Goal: Information Seeking & Learning: Learn about a topic

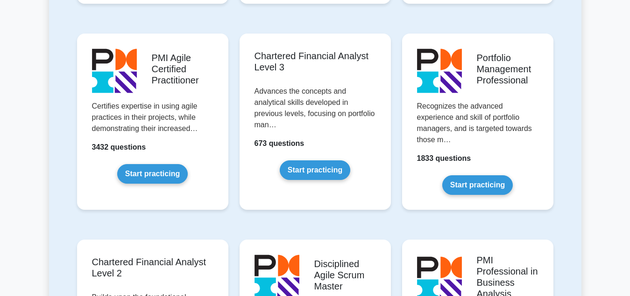
scroll to position [1000, 0]
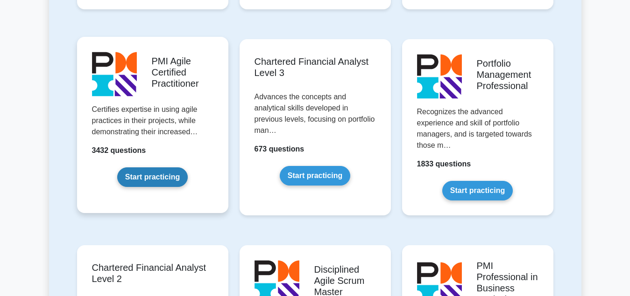
click at [149, 173] on link "Start practicing" at bounding box center [152, 178] width 70 height 20
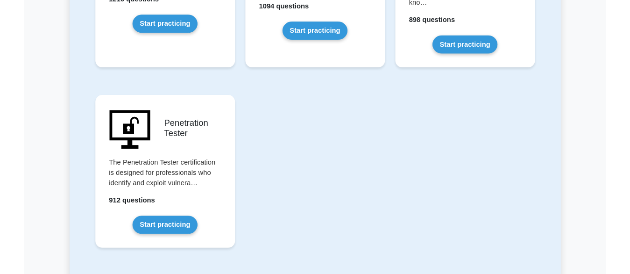
scroll to position [2143, 0]
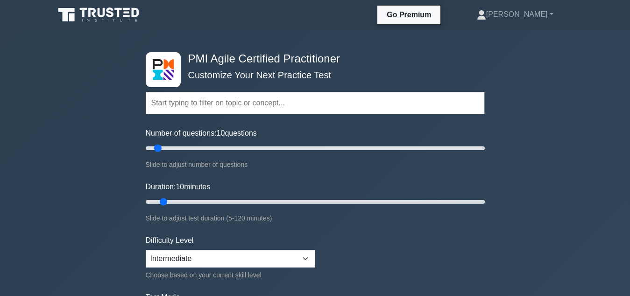
scroll to position [143, 0]
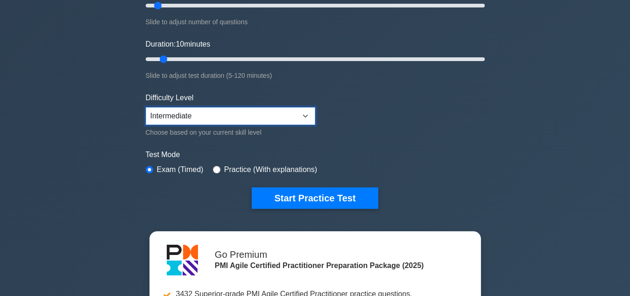
select select "expert"
click option "Expert" at bounding box center [0, 0] width 0 height 0
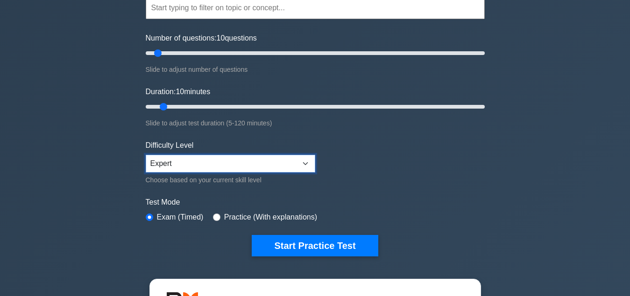
scroll to position [0, 0]
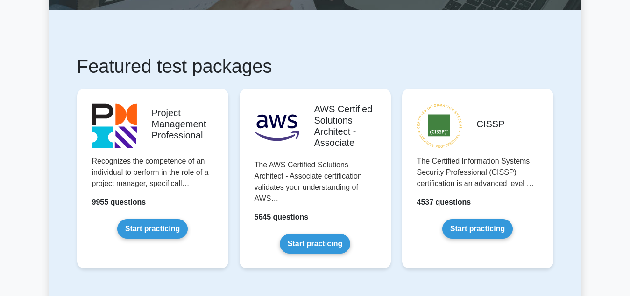
scroll to position [143, 0]
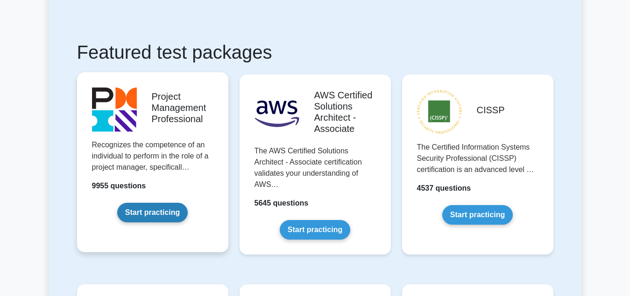
click at [143, 218] on link "Start practicing" at bounding box center [152, 213] width 70 height 20
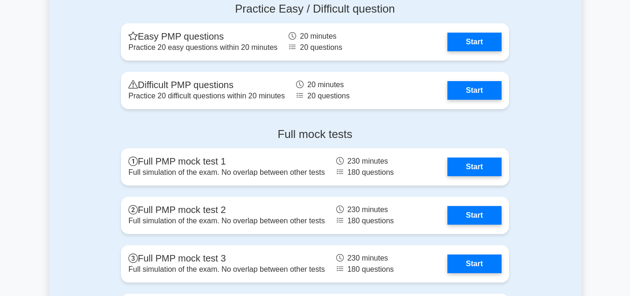
scroll to position [3476, 0]
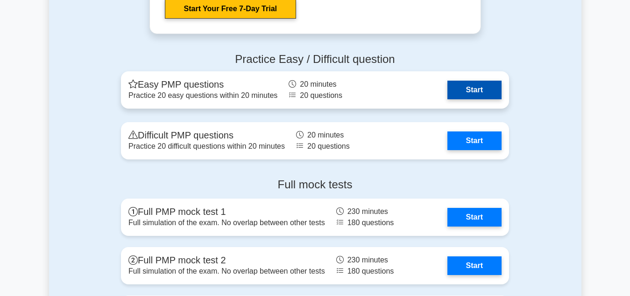
click at [473, 90] on link "Start" at bounding box center [474, 90] width 54 height 19
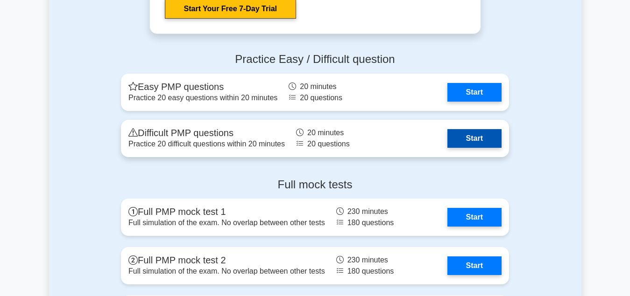
click at [477, 138] on link "Start" at bounding box center [474, 138] width 54 height 19
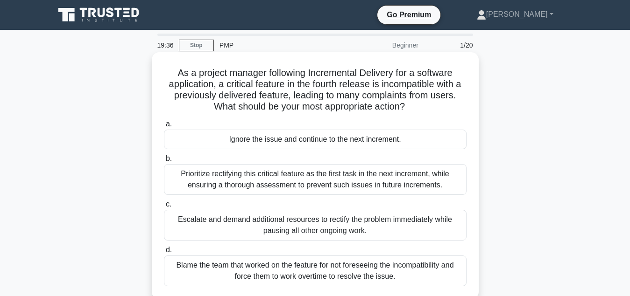
click at [341, 185] on div "Prioritize rectifying this critical feature as the first task in the next incre…" at bounding box center [315, 179] width 302 height 31
click at [164, 162] on input "b. Prioritize rectifying this critical feature as the first task in the next in…" at bounding box center [164, 159] width 0 height 6
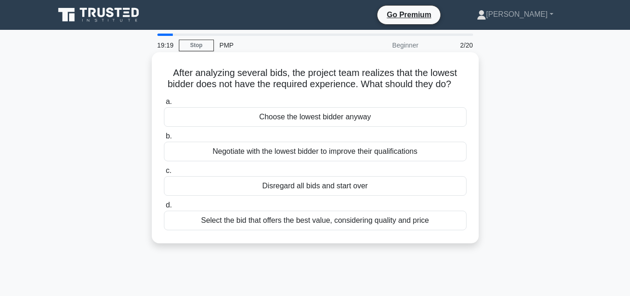
click at [350, 225] on div "Select the bid that offers the best value, considering quality and price" at bounding box center [315, 221] width 302 height 20
click at [164, 209] on input "d. Select the bid that offers the best value, considering quality and price" at bounding box center [164, 206] width 0 height 6
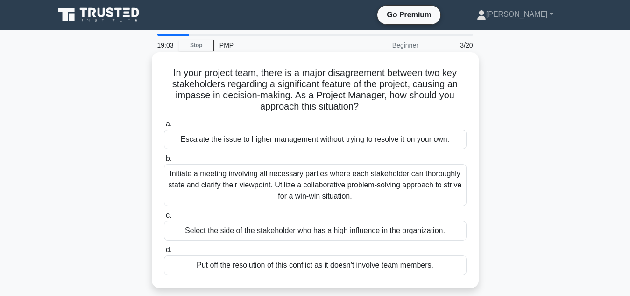
click at [337, 184] on div "Initiate a meeting involving all necessary parties where each stakeholder can t…" at bounding box center [315, 185] width 302 height 42
click at [164, 162] on input "b. Initiate a meeting involving all necessary parties where each stakeholder ca…" at bounding box center [164, 159] width 0 height 6
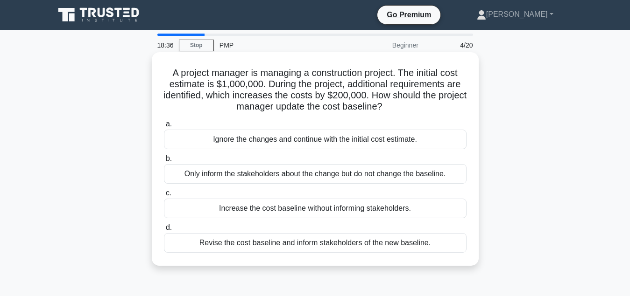
click at [334, 246] on div "Revise the cost baseline and inform stakeholders of the new baseline." at bounding box center [315, 243] width 302 height 20
click at [164, 231] on input "d. Revise the cost baseline and inform stakeholders of the new baseline." at bounding box center [164, 228] width 0 height 6
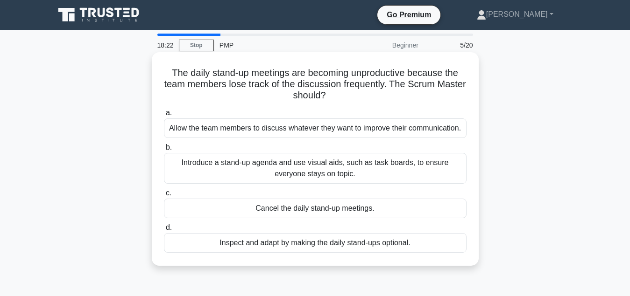
click at [319, 171] on div "Introduce a stand-up agenda and use visual aids, such as task boards, to ensure…" at bounding box center [315, 168] width 302 height 31
click at [164, 151] on input "b. Introduce a stand-up agenda and use visual aids, such as task boards, to ens…" at bounding box center [164, 148] width 0 height 6
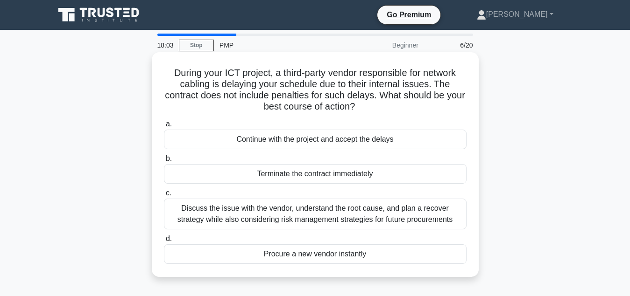
click at [352, 217] on div "Discuss the issue with the vendor, understand the root cause, and plan a recove…" at bounding box center [315, 214] width 302 height 31
click at [164, 197] on input "c. Discuss the issue with the vendor, understand the root cause, and plan a rec…" at bounding box center [164, 193] width 0 height 6
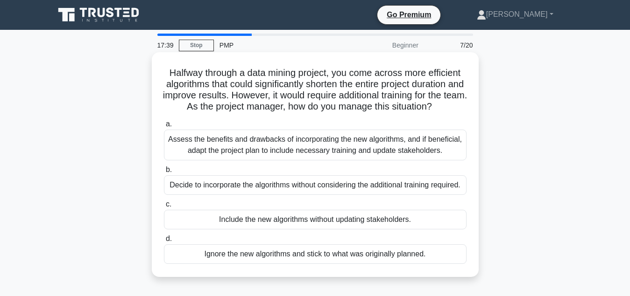
click at [357, 142] on div "Assess the benefits and drawbacks of incorporating the new algorithms, and if b…" at bounding box center [315, 145] width 302 height 31
click at [164, 127] on input "a. Assess the benefits and drawbacks of incorporating the new algorithms, and i…" at bounding box center [164, 124] width 0 height 6
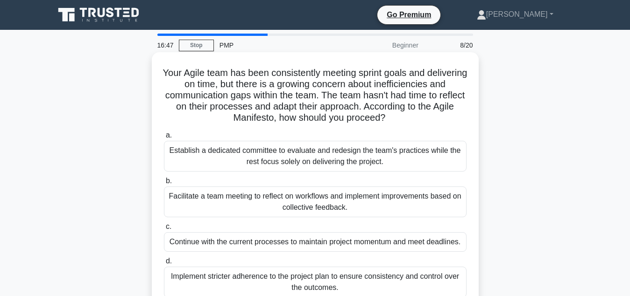
click at [331, 214] on div "Facilitate a team meeting to reflect on workflows and implement improvements ba…" at bounding box center [315, 202] width 302 height 31
click at [164, 184] on input "b. Facilitate a team meeting to reflect on workflows and implement improvements…" at bounding box center [164, 181] width 0 height 6
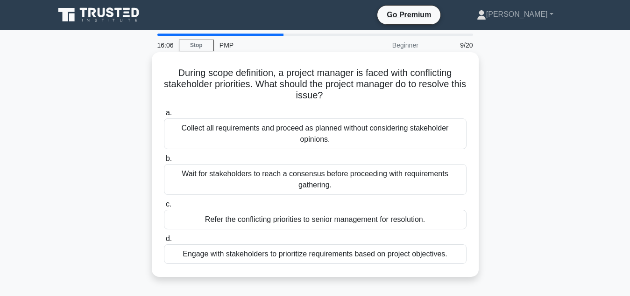
click at [305, 255] on div "Engage with stakeholders to prioritize requirements based on project objectives." at bounding box center [315, 255] width 302 height 20
click at [164, 242] on input "d. Engage with stakeholders to prioritize requirements based on project objecti…" at bounding box center [164, 239] width 0 height 6
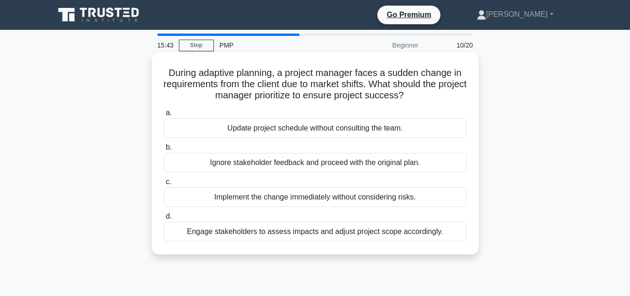
click at [328, 235] on div "Engage stakeholders to assess impacts and adjust project scope accordingly." at bounding box center [315, 232] width 302 height 20
click at [356, 234] on div "Engage stakeholders to assess impacts and adjust project scope accordingly." at bounding box center [315, 232] width 302 height 20
click at [164, 220] on input "d. Engage stakeholders to assess impacts and adjust project scope accordingly." at bounding box center [164, 217] width 0 height 6
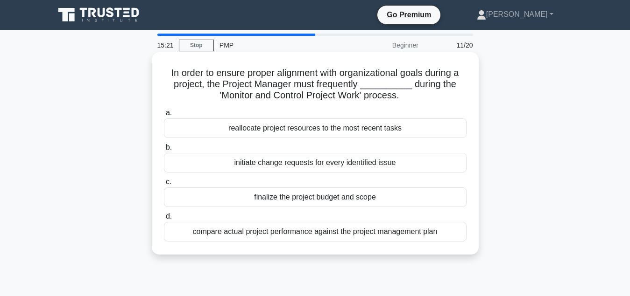
click at [386, 233] on div "compare actual project performance against the project management plan" at bounding box center [315, 232] width 302 height 20
click at [164, 220] on input "d. compare actual project performance against the project management plan" at bounding box center [164, 217] width 0 height 6
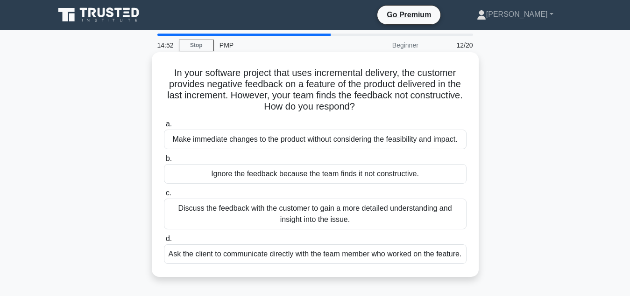
click at [376, 214] on div "Discuss the feedback with the customer to gain a more detailed understanding an…" at bounding box center [315, 214] width 302 height 31
click at [164, 197] on input "c. Discuss the feedback with the customer to gain a more detailed understanding…" at bounding box center [164, 193] width 0 height 6
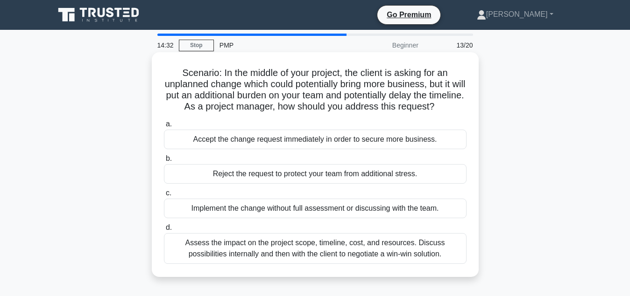
click at [367, 249] on div "Assess the impact on the project scope, timeline, cost, and resources. Discuss …" at bounding box center [315, 248] width 302 height 31
click at [164, 231] on input "d. Assess the impact on the project scope, timeline, cost, and resources. Discu…" at bounding box center [164, 228] width 0 height 6
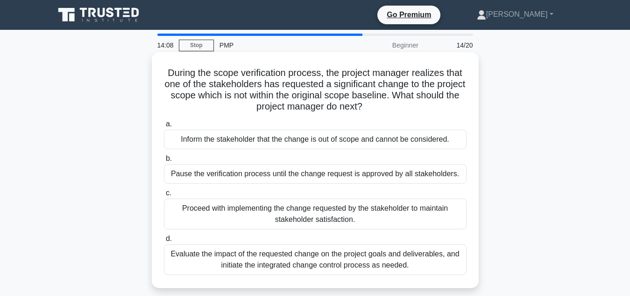
click at [377, 264] on div "Evaluate the impact of the requested change on the project goals and deliverabl…" at bounding box center [315, 260] width 302 height 31
click at [164, 242] on input "d. Evaluate the impact of the requested change on the project goals and deliver…" at bounding box center [164, 239] width 0 height 6
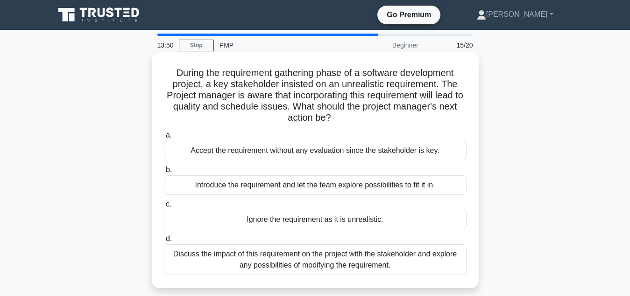
click at [302, 264] on div "Discuss the impact of this requirement on the project with the stakeholder and …" at bounding box center [315, 260] width 302 height 31
click at [164, 242] on input "d. Discuss the impact of this requirement on the project with the stakeholder a…" at bounding box center [164, 239] width 0 height 6
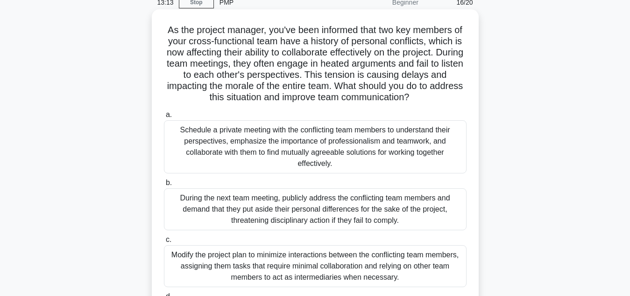
scroll to position [95, 0]
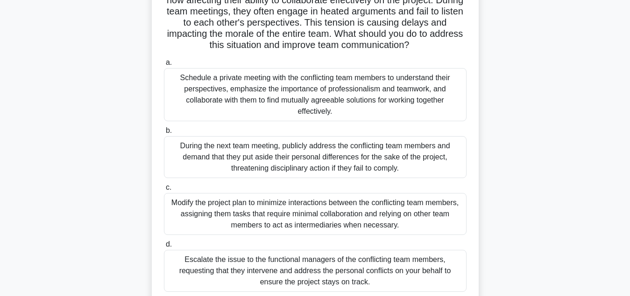
click at [361, 98] on div "Schedule a private meeting with the conflicting team members to understand thei…" at bounding box center [315, 94] width 302 height 53
click at [164, 66] on input "a. Schedule a private meeting with the conflicting team members to understand t…" at bounding box center [164, 63] width 0 height 6
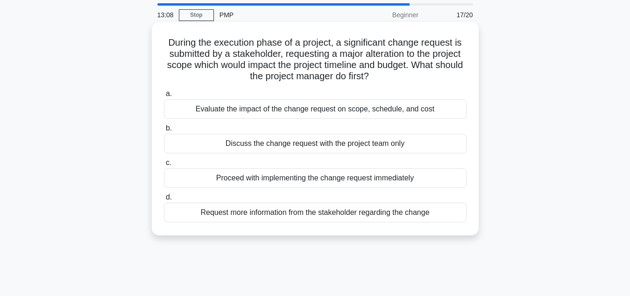
scroll to position [0, 0]
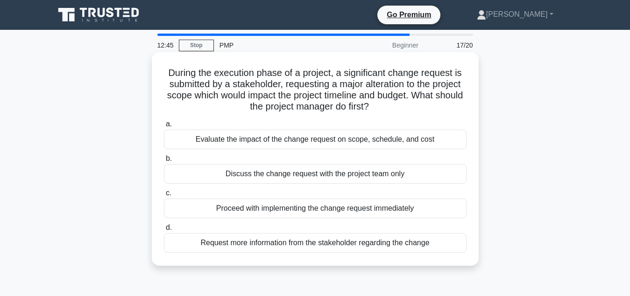
click at [367, 141] on div "Evaluate the impact of the change request on scope, schedule, and cost" at bounding box center [315, 140] width 302 height 20
click at [164, 127] on input "a. Evaluate the impact of the change request on scope, schedule, and cost" at bounding box center [164, 124] width 0 height 6
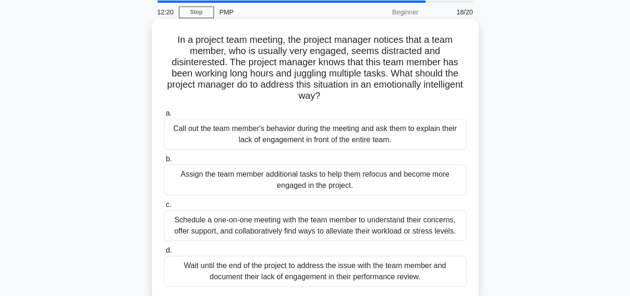
scroll to position [48, 0]
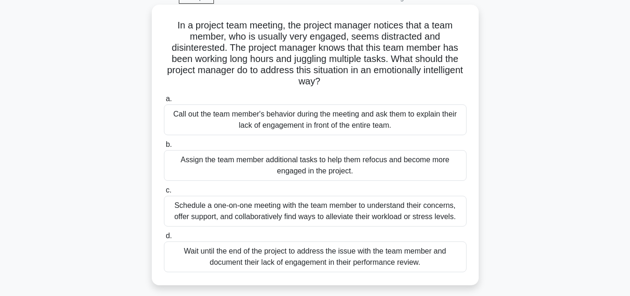
click at [333, 204] on div "Schedule a one-on-one meeting with the team member to understand their concerns…" at bounding box center [315, 211] width 302 height 31
click at [164, 194] on input "c. Schedule a one-on-one meeting with the team member to understand their conce…" at bounding box center [164, 191] width 0 height 6
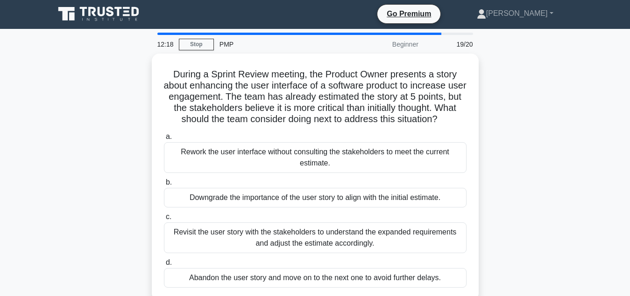
scroll to position [0, 0]
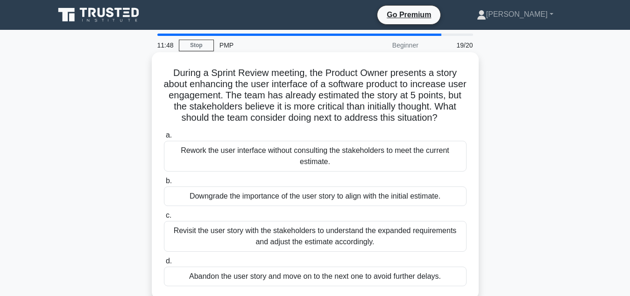
click at [329, 244] on div "Revisit the user story with the stakeholders to understand the expanded require…" at bounding box center [315, 236] width 302 height 31
click at [164, 219] on input "c. Revisit the user story with the stakeholders to understand the expanded requ…" at bounding box center [164, 216] width 0 height 6
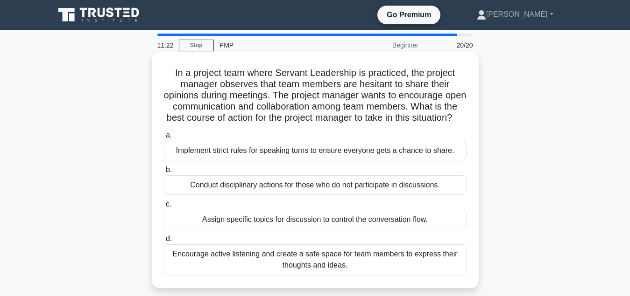
click at [314, 264] on div "Encourage active listening and create a safe space for team members to express …" at bounding box center [315, 260] width 302 height 31
click at [164, 242] on input "d. Encourage active listening and create a safe space for team members to expre…" at bounding box center [164, 239] width 0 height 6
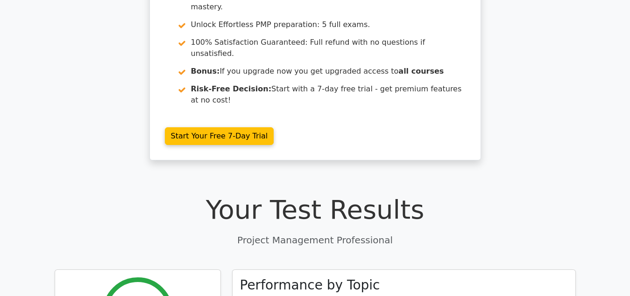
scroll to position [48, 0]
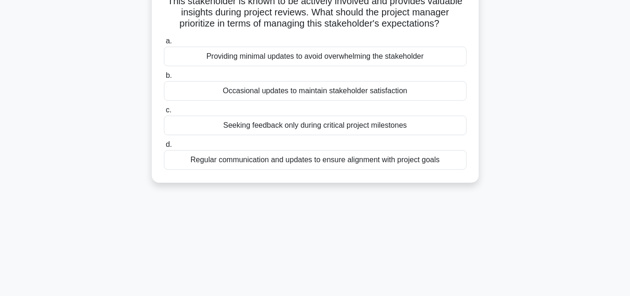
scroll to position [95, 0]
click at [322, 163] on div "Regular communication and updates to ensure alignment with project goals" at bounding box center [315, 159] width 302 height 20
click at [164, 147] on input "d. Regular communication and updates to ensure alignment with project goals" at bounding box center [164, 144] width 0 height 6
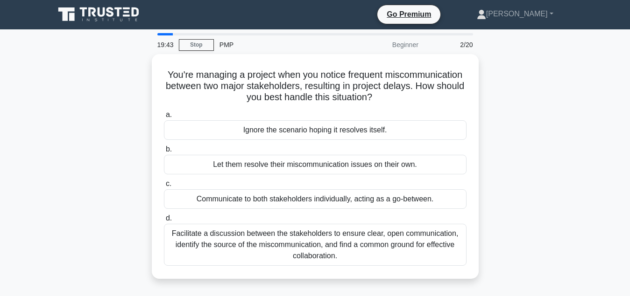
scroll to position [0, 0]
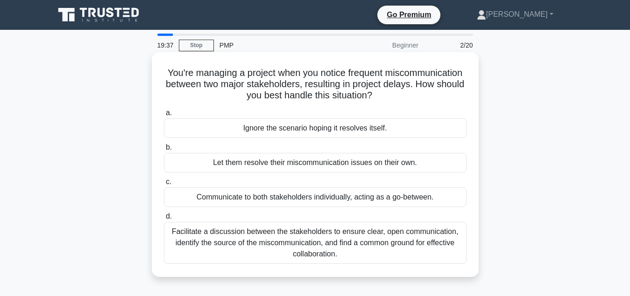
click at [321, 244] on div "Facilitate a discussion between the stakeholders to ensure clear, open communic…" at bounding box center [315, 243] width 302 height 42
click at [164, 220] on input "d. Facilitate a discussion between the stakeholders to ensure clear, open commu…" at bounding box center [164, 217] width 0 height 6
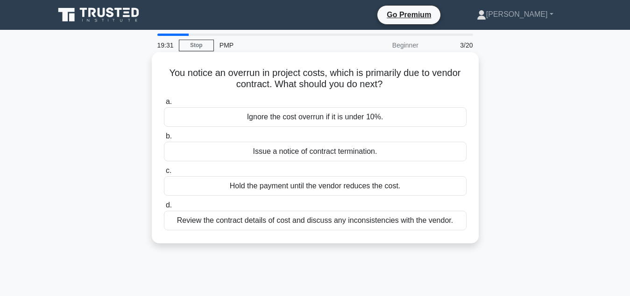
click at [362, 226] on div "Review the contract details of cost and discuss any inconsistencies with the ve…" at bounding box center [315, 221] width 302 height 20
click at [164, 209] on input "d. Review the contract details of cost and discuss any inconsistencies with the…" at bounding box center [164, 206] width 0 height 6
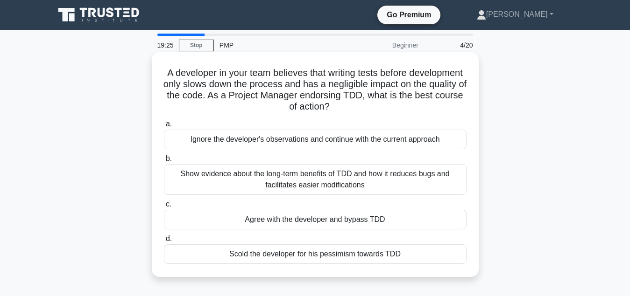
click at [336, 183] on div "Show evidence about the long-term benefits of TDD and how it reduces bugs and f…" at bounding box center [315, 179] width 302 height 31
click at [164, 162] on input "b. Show evidence about the long-term benefits of TDD and how it reduces bugs an…" at bounding box center [164, 159] width 0 height 6
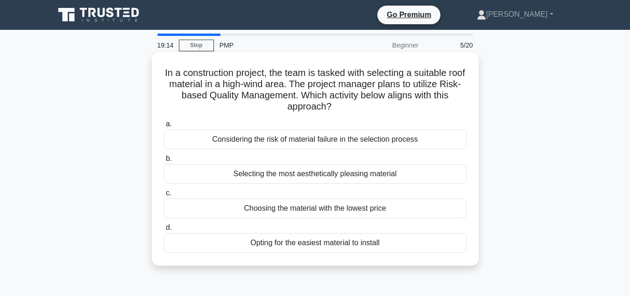
click at [306, 141] on div "Considering the risk of material failure in the selection process" at bounding box center [315, 140] width 302 height 20
click at [164, 127] on input "a. Considering the risk of material failure in the selection process" at bounding box center [164, 124] width 0 height 6
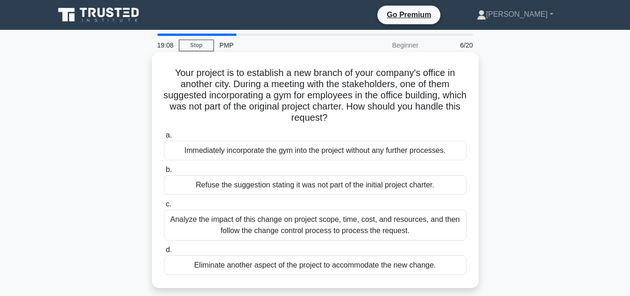
click at [305, 227] on div "Analyze the impact of this change on project scope, time, cost, and resources, …" at bounding box center [315, 225] width 302 height 31
click at [164, 208] on input "c. Analyze the impact of this change on project scope, time, cost, and resource…" at bounding box center [164, 205] width 0 height 6
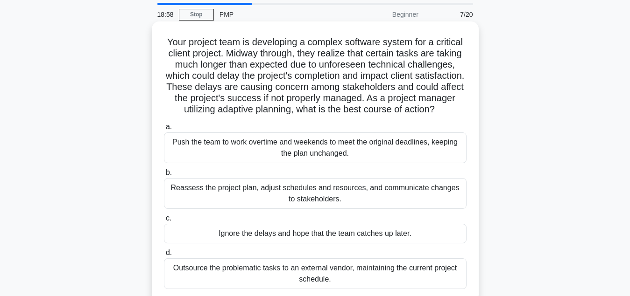
scroll to position [48, 0]
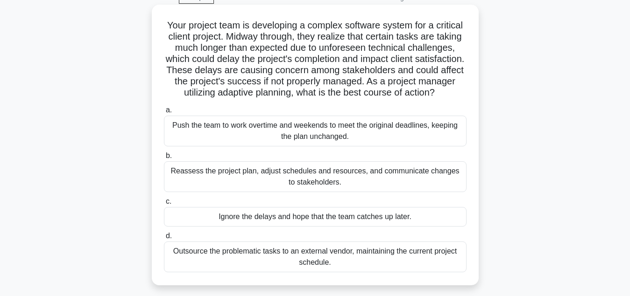
click at [310, 178] on div "Reassess the project plan, adjust schedules and resources, and communicate chan…" at bounding box center [315, 177] width 302 height 31
click at [164, 159] on input "b. Reassess the project plan, adjust schedules and resources, and communicate c…" at bounding box center [164, 156] width 0 height 6
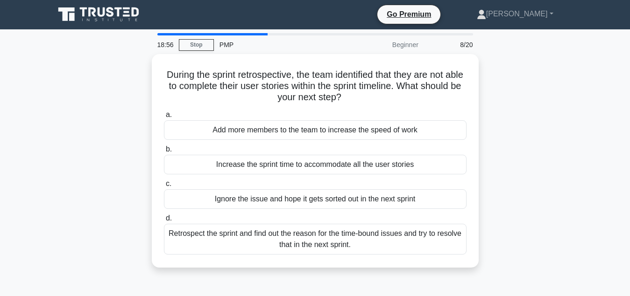
scroll to position [0, 0]
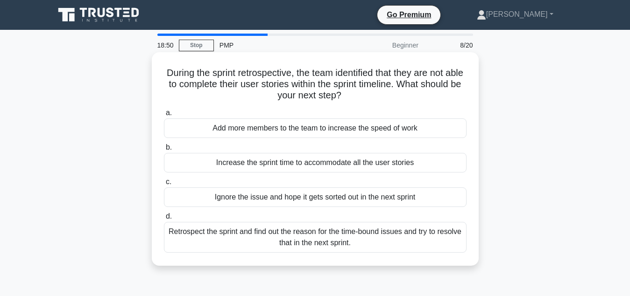
click at [327, 239] on div "Retrospect the sprint and find out the reason for the time-bound issues and try…" at bounding box center [315, 237] width 302 height 31
click at [164, 220] on input "d. Retrospect the sprint and find out the reason for the time-bound issues and …" at bounding box center [164, 217] width 0 height 6
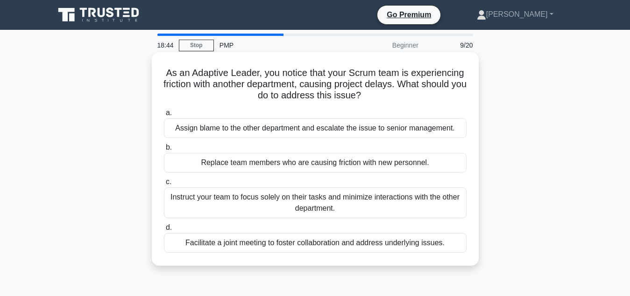
click at [331, 246] on div "Facilitate a joint meeting to foster collaboration and address underlying issue…" at bounding box center [315, 243] width 302 height 20
click at [164, 231] on input "d. Facilitate a joint meeting to foster collaboration and address underlying is…" at bounding box center [164, 228] width 0 height 6
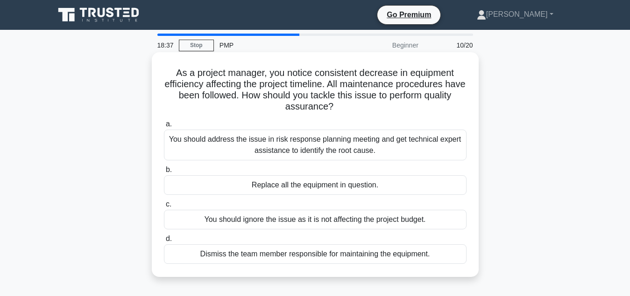
click at [323, 146] on div "You should address the issue in risk response planning meeting and get technica…" at bounding box center [315, 145] width 302 height 31
click at [164, 127] on input "a. You should address the issue in risk response planning meeting and get techn…" at bounding box center [164, 124] width 0 height 6
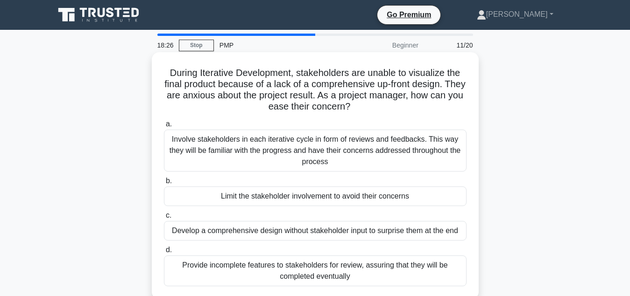
click at [329, 149] on div "Involve stakeholders in each iterative cycle in form of reviews and feedbacks. …" at bounding box center [315, 151] width 302 height 42
click at [164, 127] on input "a. Involve stakeholders in each iterative cycle in form of reviews and feedback…" at bounding box center [164, 124] width 0 height 6
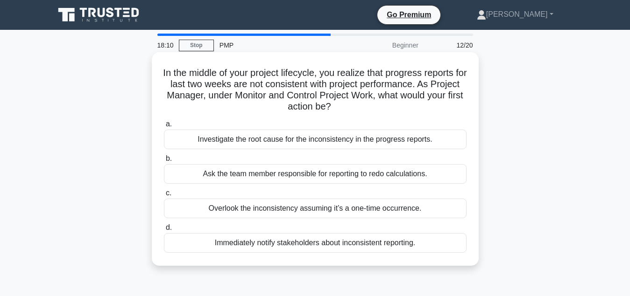
click at [294, 140] on div "Investigate the root cause for the inconsistency in the progress reports." at bounding box center [315, 140] width 302 height 20
click at [164, 127] on input "a. Investigate the root cause for the inconsistency in the progress reports." at bounding box center [164, 124] width 0 height 6
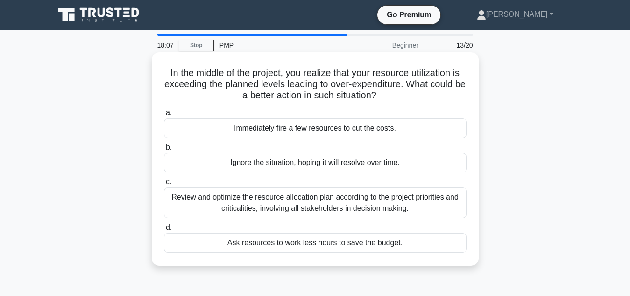
click at [342, 206] on div "Review and optimize the resource allocation plan according to the project prior…" at bounding box center [315, 203] width 302 height 31
click at [164, 185] on input "c. Review and optimize the resource allocation plan according to the project pr…" at bounding box center [164, 182] width 0 height 6
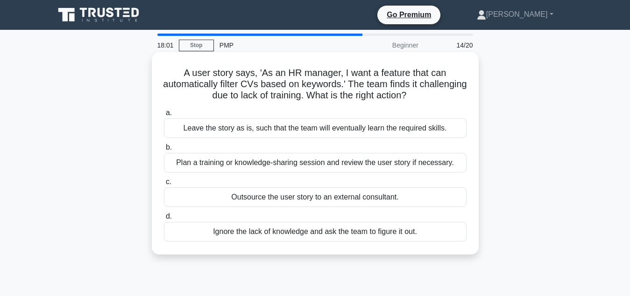
click at [335, 164] on div "Plan a training or knowledge-sharing session and review the user story if neces…" at bounding box center [315, 163] width 302 height 20
click at [164, 151] on input "b. Plan a training or knowledge-sharing session and review the user story if ne…" at bounding box center [164, 148] width 0 height 6
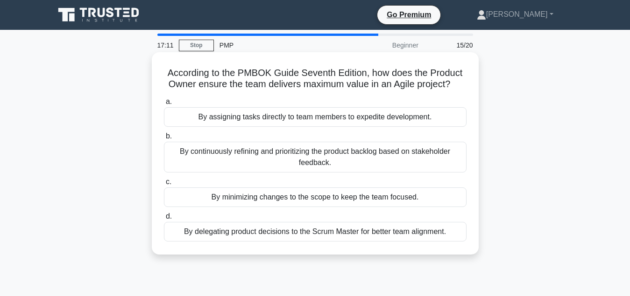
click at [311, 160] on div "By continuously refining and prioritizing the product backlog based on stakehol…" at bounding box center [315, 157] width 302 height 31
click at [164, 140] on input "b. By continuously refining and prioritizing the product backlog based on stake…" at bounding box center [164, 137] width 0 height 6
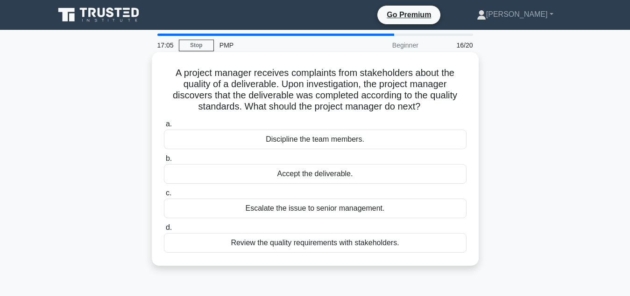
click at [332, 248] on div "Review the quality requirements with stakeholders." at bounding box center [315, 243] width 302 height 20
click at [164, 231] on input "d. Review the quality requirements with stakeholders." at bounding box center [164, 228] width 0 height 6
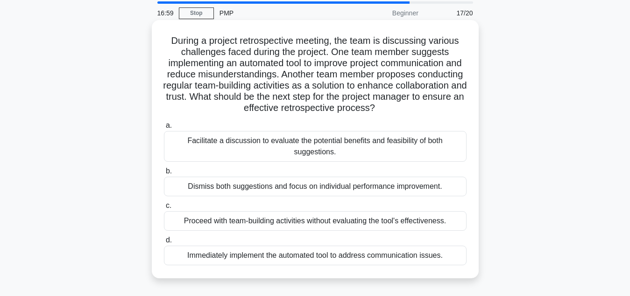
scroll to position [48, 0]
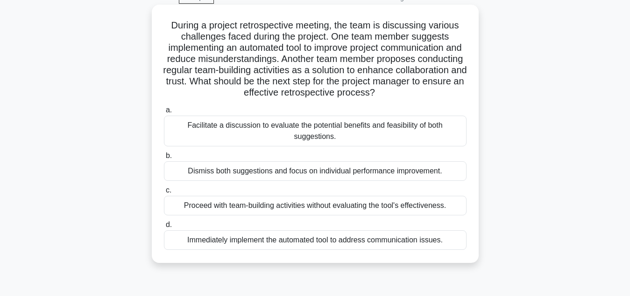
click at [321, 133] on div "Facilitate a discussion to evaluate the potential benefits and feasibility of b…" at bounding box center [315, 131] width 302 height 31
click at [164, 113] on input "a. Facilitate a discussion to evaluate the potential benefits and feasibility o…" at bounding box center [164, 110] width 0 height 6
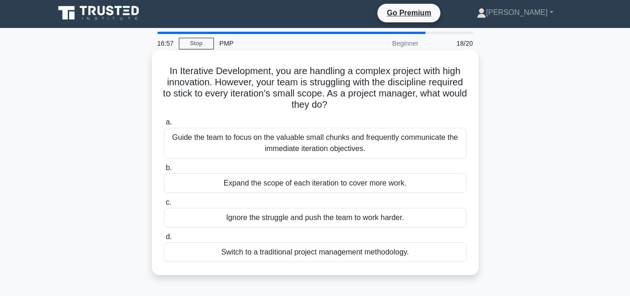
scroll to position [0, 0]
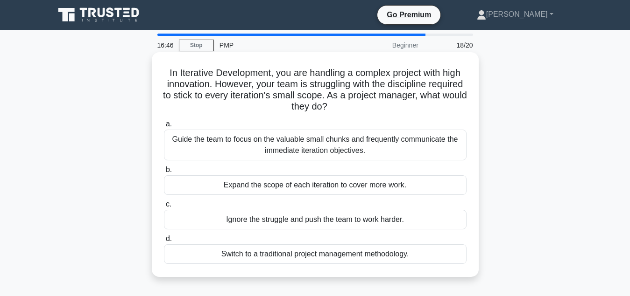
click at [341, 150] on div "Guide the team to focus on the valuable small chunks and frequently communicate…" at bounding box center [315, 145] width 302 height 31
click at [164, 127] on input "a. Guide the team to focus on the valuable small chunks and frequently communic…" at bounding box center [164, 124] width 0 height 6
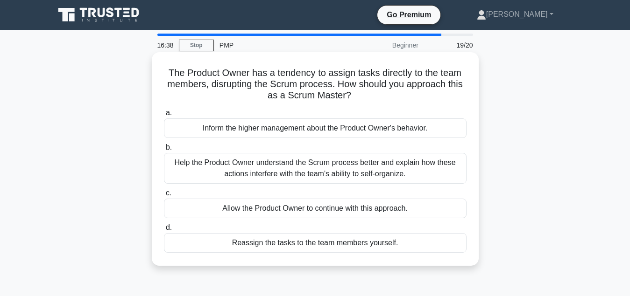
click at [331, 166] on div "Help the Product Owner understand the Scrum process better and explain how thes…" at bounding box center [315, 168] width 302 height 31
click at [164, 151] on input "b. Help the Product Owner understand the Scrum process better and explain how t…" at bounding box center [164, 148] width 0 height 6
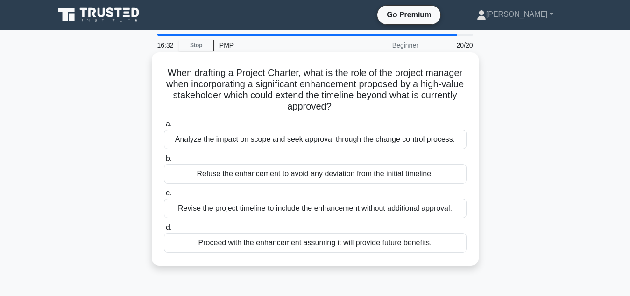
click at [330, 142] on div "Analyze the impact on scope and seek approval through the change control proces…" at bounding box center [315, 140] width 302 height 20
click at [164, 127] on input "a. Analyze the impact on scope and seek approval through the change control pro…" at bounding box center [164, 124] width 0 height 6
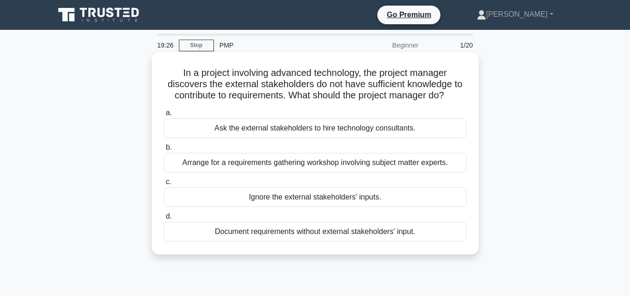
click at [317, 166] on div "Arrange for a requirements gathering workshop involving subject matter experts." at bounding box center [315, 163] width 302 height 20
click at [164, 151] on input "b. Arrange for a requirements gathering workshop involving subject matter exper…" at bounding box center [164, 148] width 0 height 6
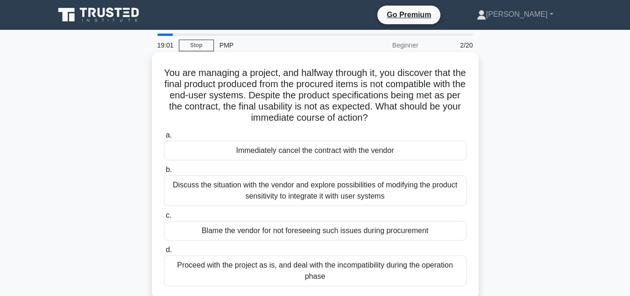
click at [317, 190] on div "Discuss the situation with the vendor and explore possibilities of modifying th…" at bounding box center [315, 191] width 302 height 31
click at [164, 173] on input "b. Discuss the situation with the vendor and explore possibilities of modifying…" at bounding box center [164, 170] width 0 height 6
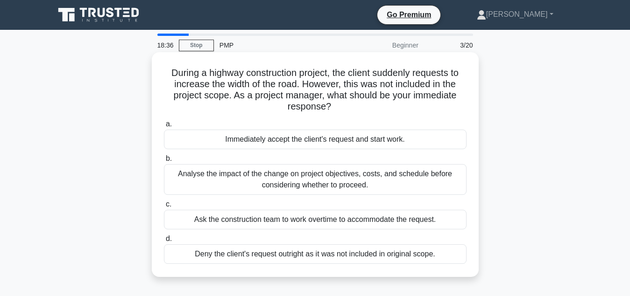
click at [319, 185] on div "Analyse the impact of the change on project objectives, costs, and schedule bef…" at bounding box center [315, 179] width 302 height 31
click at [164, 162] on input "b. Analyse the impact of the change on project objectives, costs, and schedule …" at bounding box center [164, 159] width 0 height 6
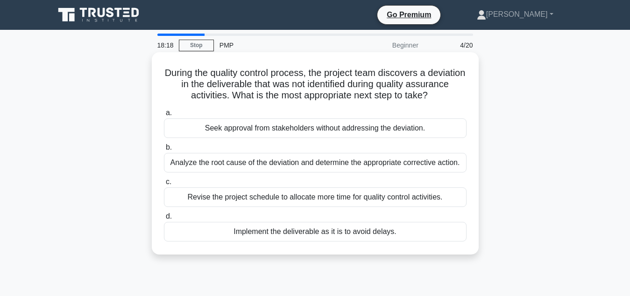
click at [333, 167] on div "Analyze the root cause of the deviation and determine the appropriate correctiv…" at bounding box center [315, 163] width 302 height 20
click at [164, 151] on input "b. Analyze the root cause of the deviation and determine the appropriate correc…" at bounding box center [164, 148] width 0 height 6
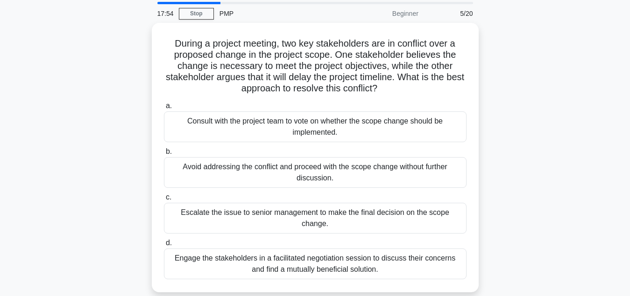
scroll to position [48, 0]
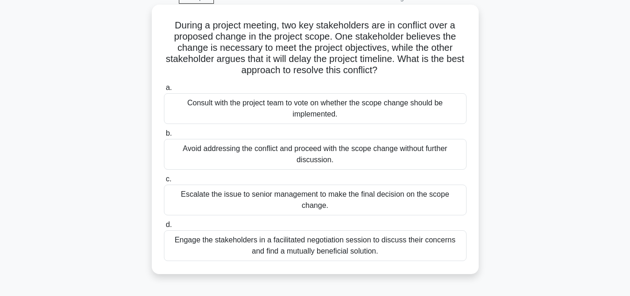
click at [334, 238] on div "Engage the stakeholders in a facilitated negotiation session to discuss their c…" at bounding box center [315, 246] width 302 height 31
click at [164, 228] on input "d. Engage the stakeholders in a facilitated negotiation session to discuss thei…" at bounding box center [164, 225] width 0 height 6
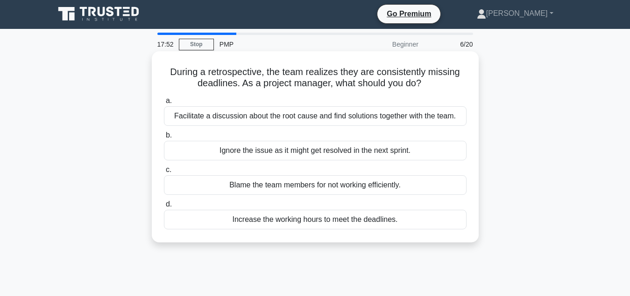
scroll to position [0, 0]
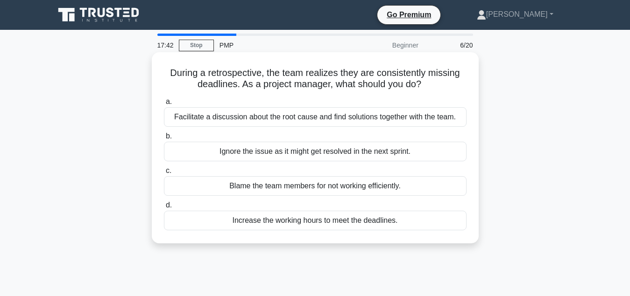
click at [357, 119] on div "Facilitate a discussion about the root cause and find solutions together with t…" at bounding box center [315, 117] width 302 height 20
click at [164, 105] on input "a. Facilitate a discussion about the root cause and find solutions together wit…" at bounding box center [164, 102] width 0 height 6
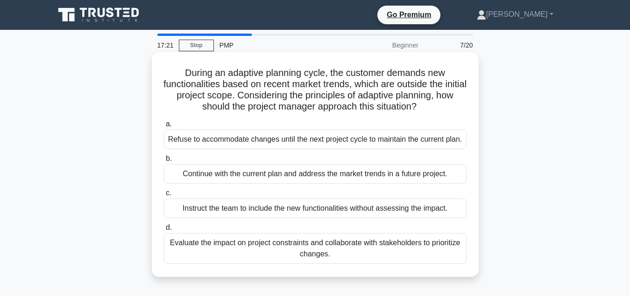
click at [324, 252] on div "Evaluate the impact on project constraints and collaborate with stakeholders to…" at bounding box center [315, 248] width 302 height 31
click at [164, 231] on input "d. Evaluate the impact on project constraints and collaborate with stakeholders…" at bounding box center [164, 228] width 0 height 6
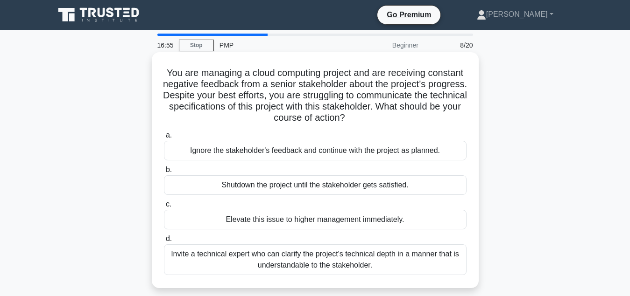
click at [297, 261] on div "Invite a technical expert who can clarify the project's technical depth in a ma…" at bounding box center [315, 260] width 302 height 31
click at [164, 242] on input "d. Invite a technical expert who can clarify the project's technical depth in a…" at bounding box center [164, 239] width 0 height 6
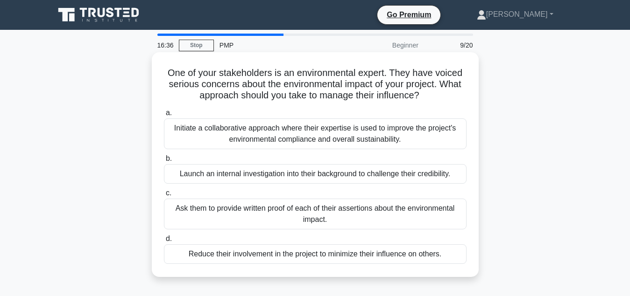
click at [317, 139] on div "Initiate a collaborative approach where their expertise is used to improve the …" at bounding box center [315, 134] width 302 height 31
click at [164, 116] on input "a. Initiate a collaborative approach where their expertise is used to improve t…" at bounding box center [164, 113] width 0 height 6
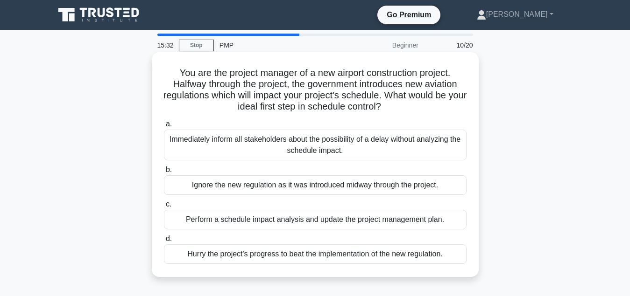
click at [344, 222] on div "Perform a schedule impact analysis and update the project management plan." at bounding box center [315, 220] width 302 height 20
click at [164, 208] on input "c. Perform a schedule impact analysis and update the project management plan." at bounding box center [164, 205] width 0 height 6
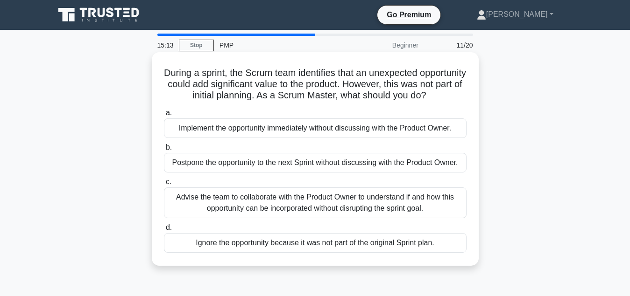
click at [290, 206] on div "Advise the team to collaborate with the Product Owner to understand if and how …" at bounding box center [315, 203] width 302 height 31
click at [164, 185] on input "c. Advise the team to collaborate with the Product Owner to understand if and h…" at bounding box center [164, 182] width 0 height 6
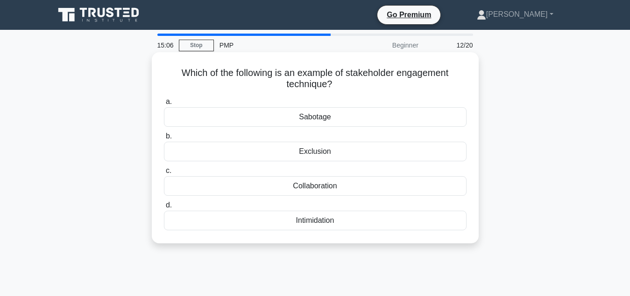
click at [323, 190] on div "Collaboration" at bounding box center [315, 186] width 302 height 20
click at [164, 174] on input "c. Collaboration" at bounding box center [164, 171] width 0 height 6
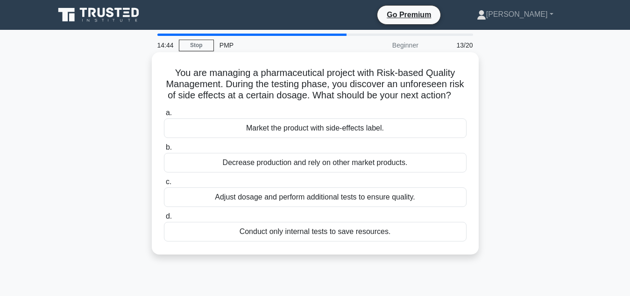
click at [316, 200] on div "Adjust dosage and perform additional tests to ensure quality." at bounding box center [315, 198] width 302 height 20
click at [164, 185] on input "c. Adjust dosage and perform additional tests to ensure quality." at bounding box center [164, 182] width 0 height 6
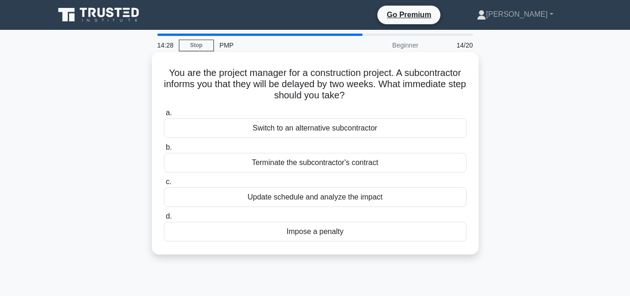
click at [336, 201] on div "Update schedule and analyze the impact" at bounding box center [315, 198] width 302 height 20
click at [164, 185] on input "c. Update schedule and analyze the impact" at bounding box center [164, 182] width 0 height 6
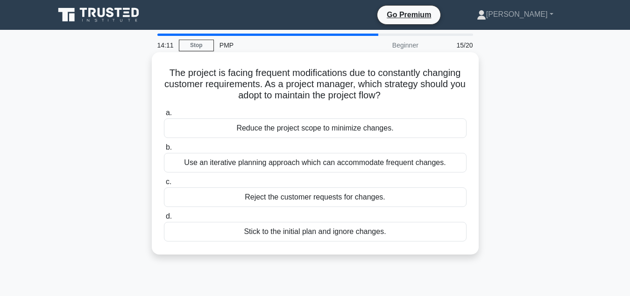
click at [339, 166] on div "Use an iterative planning approach which can accommodate frequent changes." at bounding box center [315, 163] width 302 height 20
click at [164, 151] on input "b. Use an iterative planning approach which can accommodate frequent changes." at bounding box center [164, 148] width 0 height 6
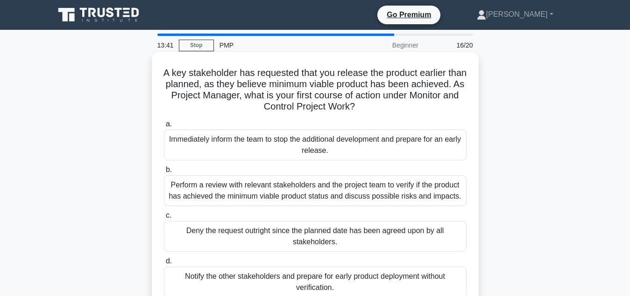
click at [309, 191] on div "Perform a review with relevant stakeholders and the project team to verify if t…" at bounding box center [315, 191] width 302 height 31
click at [164, 173] on input "b. Perform a review with relevant stakeholders and the project team to verify i…" at bounding box center [164, 170] width 0 height 6
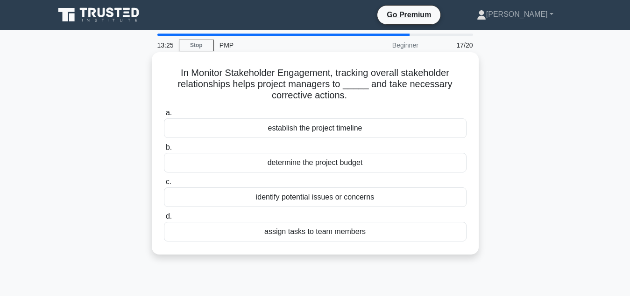
click at [302, 201] on div "identify potential issues or concerns" at bounding box center [315, 198] width 302 height 20
click at [164, 185] on input "c. identify potential issues or concerns" at bounding box center [164, 182] width 0 height 6
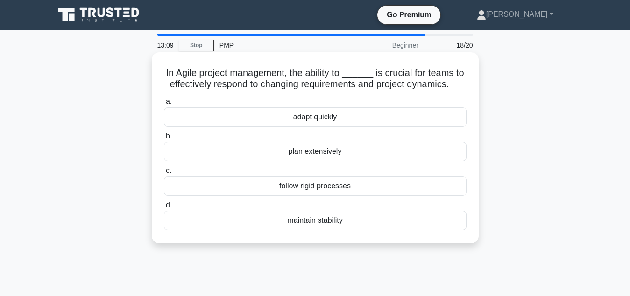
click at [318, 119] on div "adapt quickly" at bounding box center [315, 117] width 302 height 20
click at [164, 105] on input "a. adapt quickly" at bounding box center [164, 102] width 0 height 6
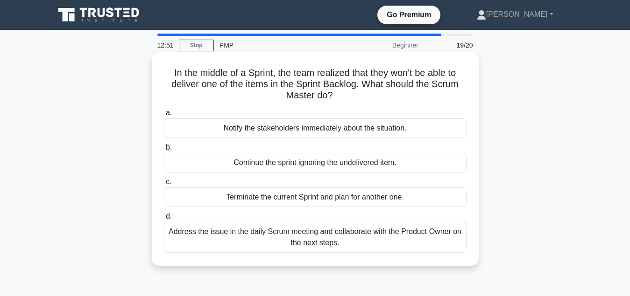
click at [325, 238] on div "Address the issue in the daily Scrum meeting and collaborate with the Product O…" at bounding box center [315, 237] width 302 height 31
click at [164, 220] on input "d. Address the issue in the daily Scrum meeting and collaborate with the Produc…" at bounding box center [164, 217] width 0 height 6
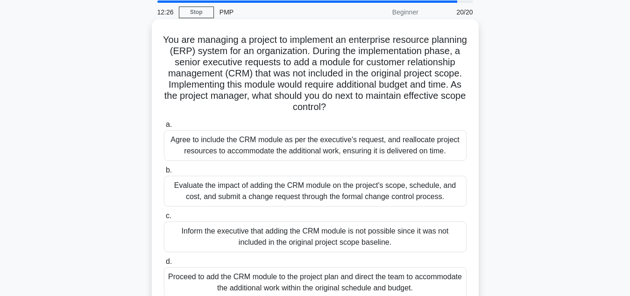
scroll to position [48, 0]
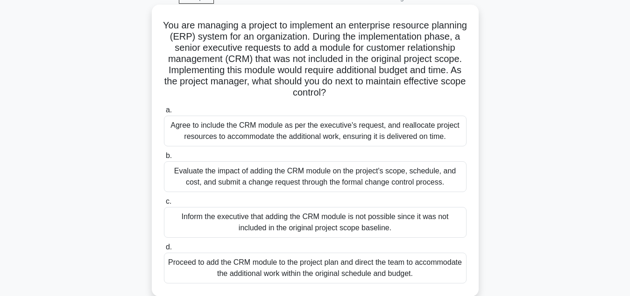
click at [319, 179] on div "Evaluate the impact of adding the CRM module on the project's scope, schedule, …" at bounding box center [315, 177] width 302 height 31
click at [164, 159] on input "b. Evaluate the impact of adding the CRM module on the project's scope, schedul…" at bounding box center [164, 156] width 0 height 6
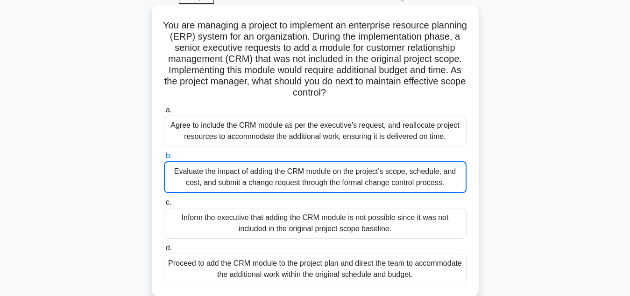
scroll to position [0, 0]
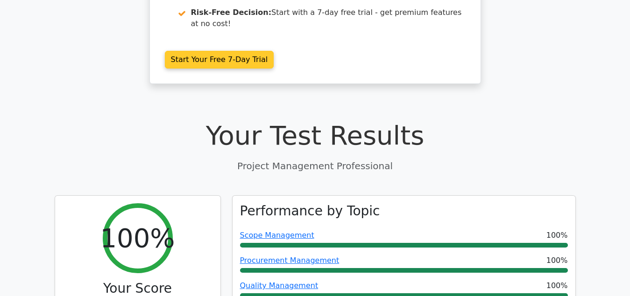
scroll to position [286, 0]
